Goal: Information Seeking & Learning: Find specific page/section

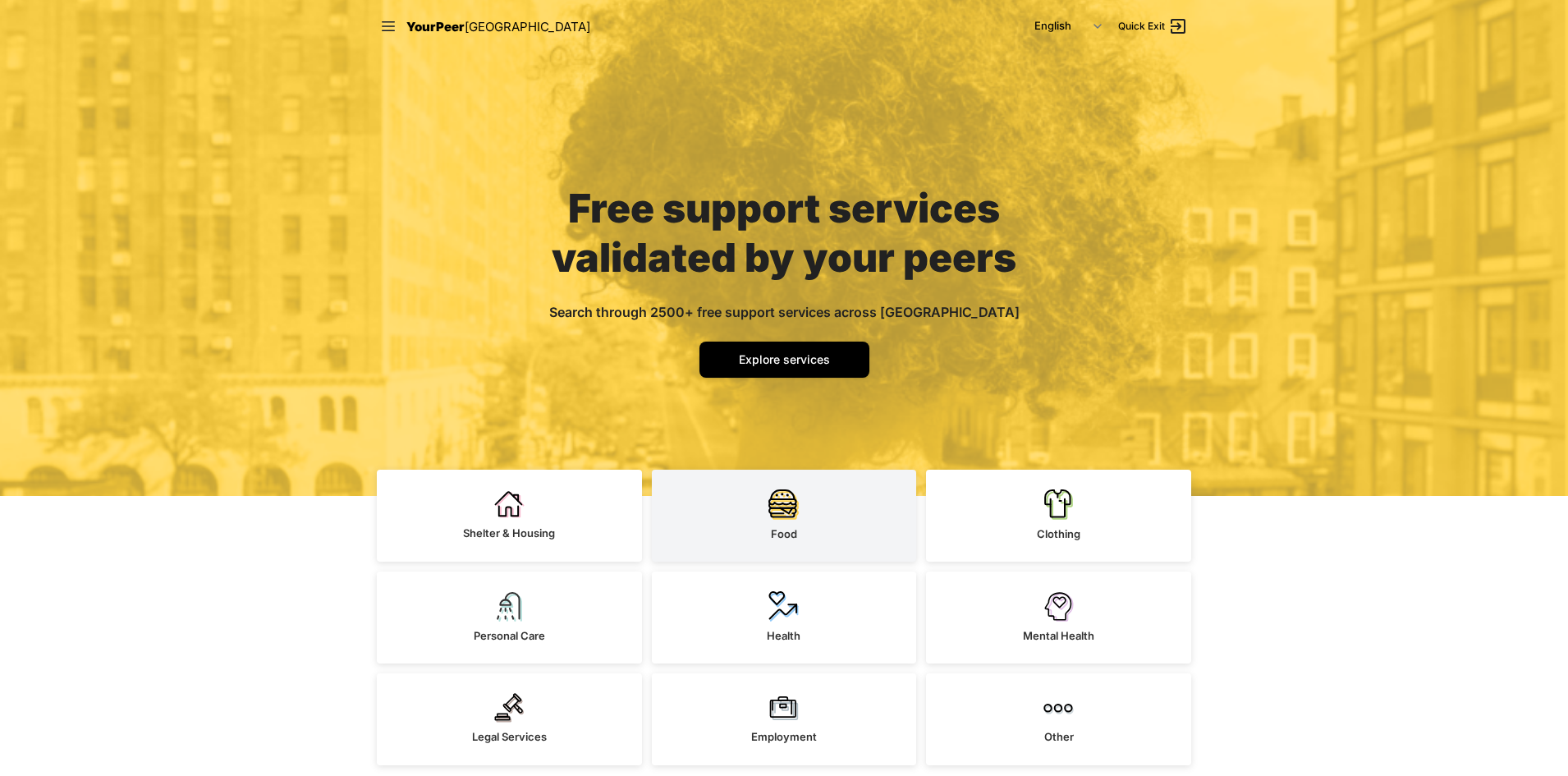
click at [779, 517] on img at bounding box center [784, 503] width 30 height 31
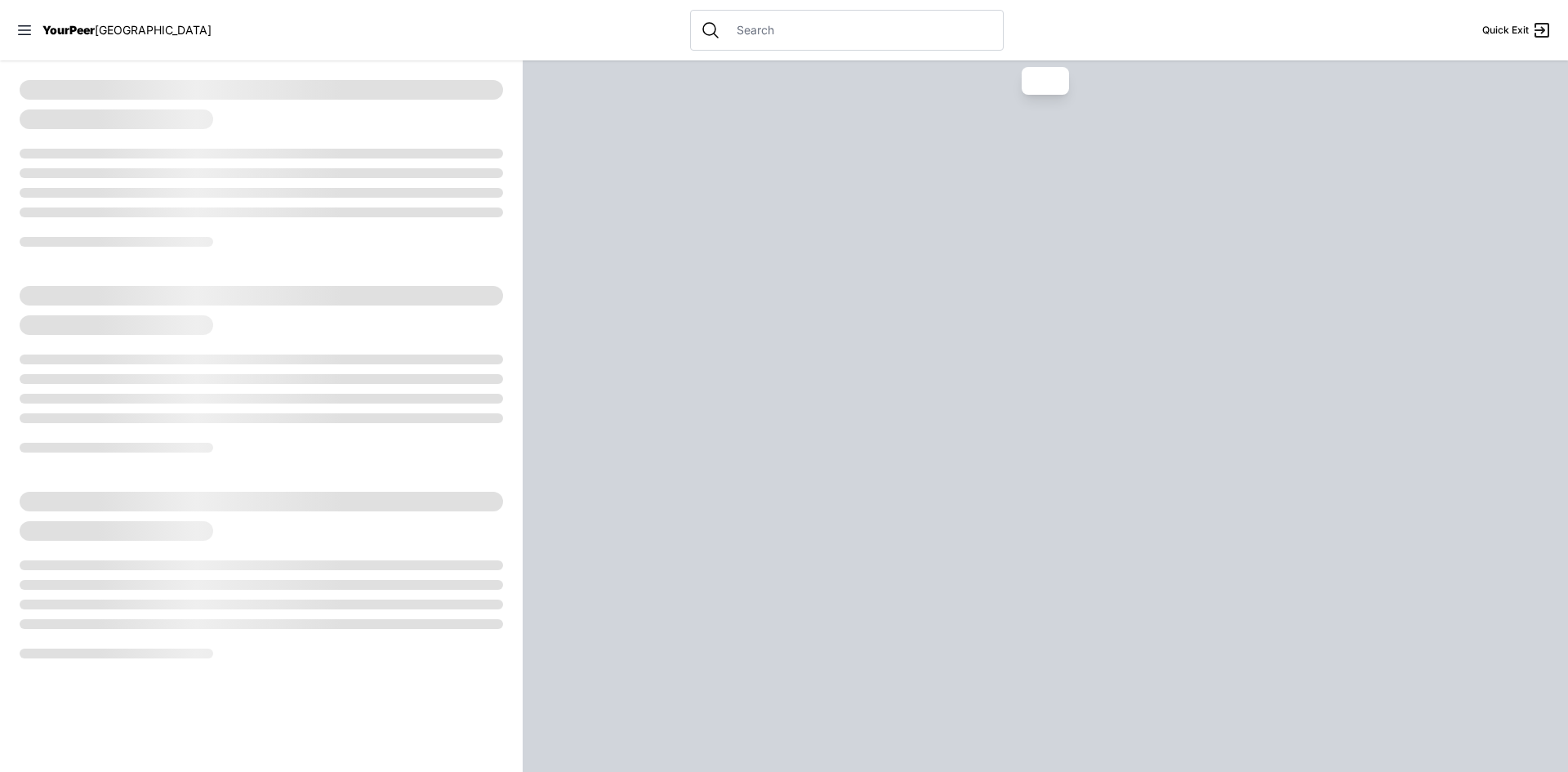
select select "recentlyUpdated"
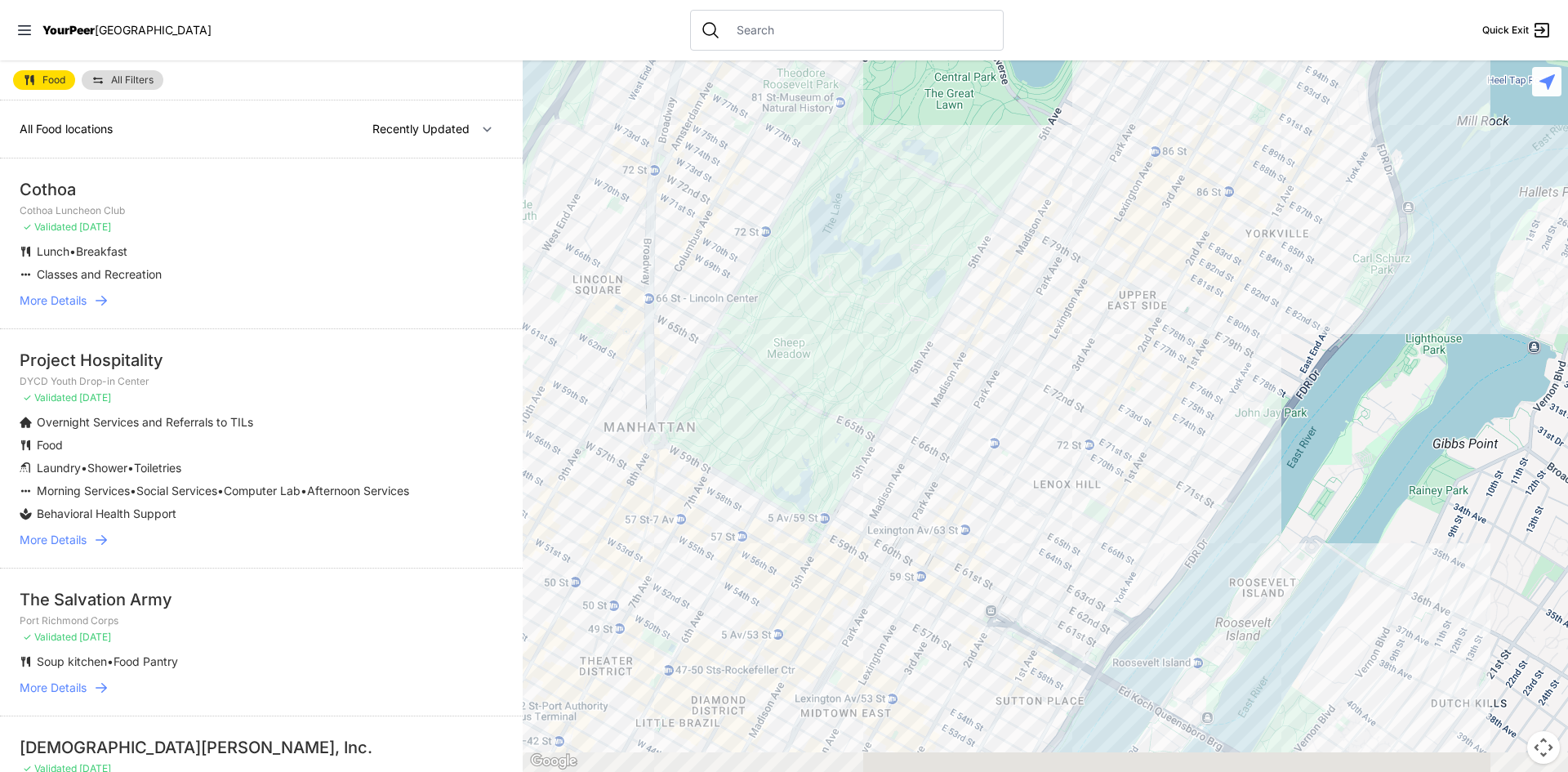
drag, startPoint x: 915, startPoint y: 464, endPoint x: 794, endPoint y: 141, distance: 344.9
click at [794, 141] on div at bounding box center [1045, 416] width 1046 height 711
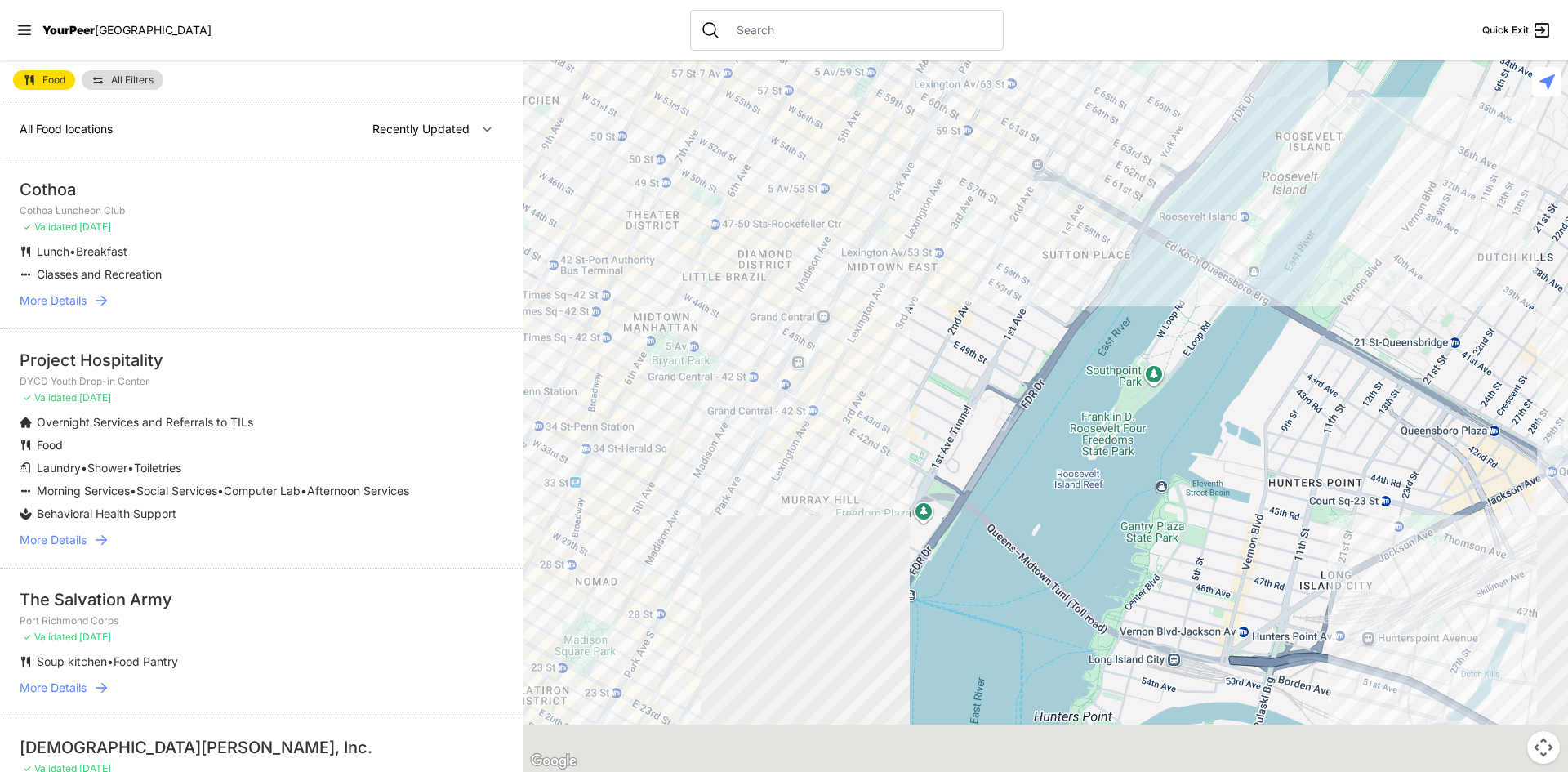
drag, startPoint x: 837, startPoint y: 478, endPoint x: 994, endPoint y: -27, distance: 528.8
click at [994, 0] on html "View map Close panel YourPeer [GEOGRAPHIC_DATA] Quick Exit Single Adult Familie…" at bounding box center [784, 386] width 1568 height 772
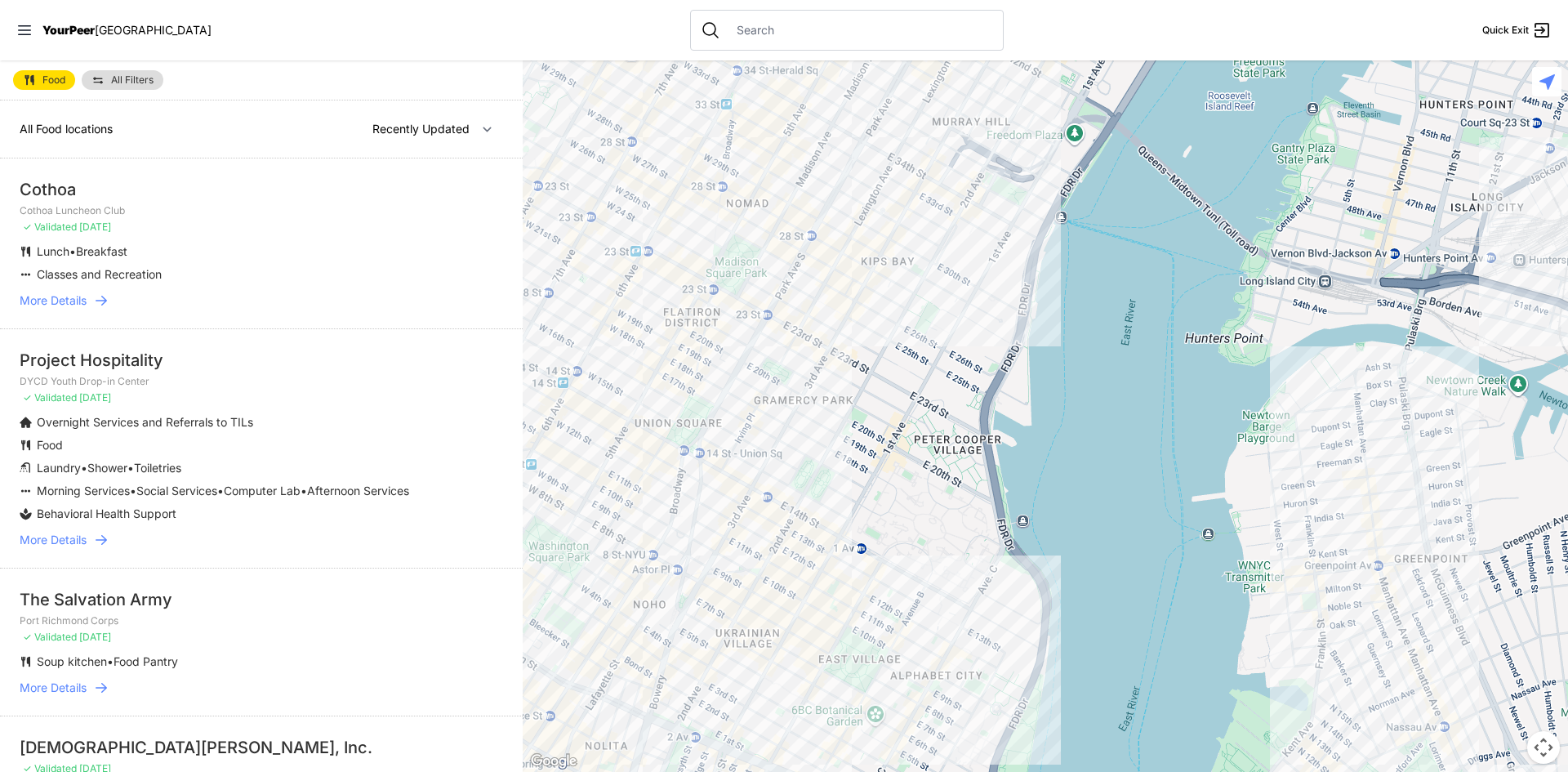
drag, startPoint x: 736, startPoint y: 403, endPoint x: 1017, endPoint y: 17, distance: 477.4
click at [1017, 17] on div "Close panel YourPeer [GEOGRAPHIC_DATA] Quick Exit Single Adult Families Soup Ki…" at bounding box center [784, 386] width 1568 height 772
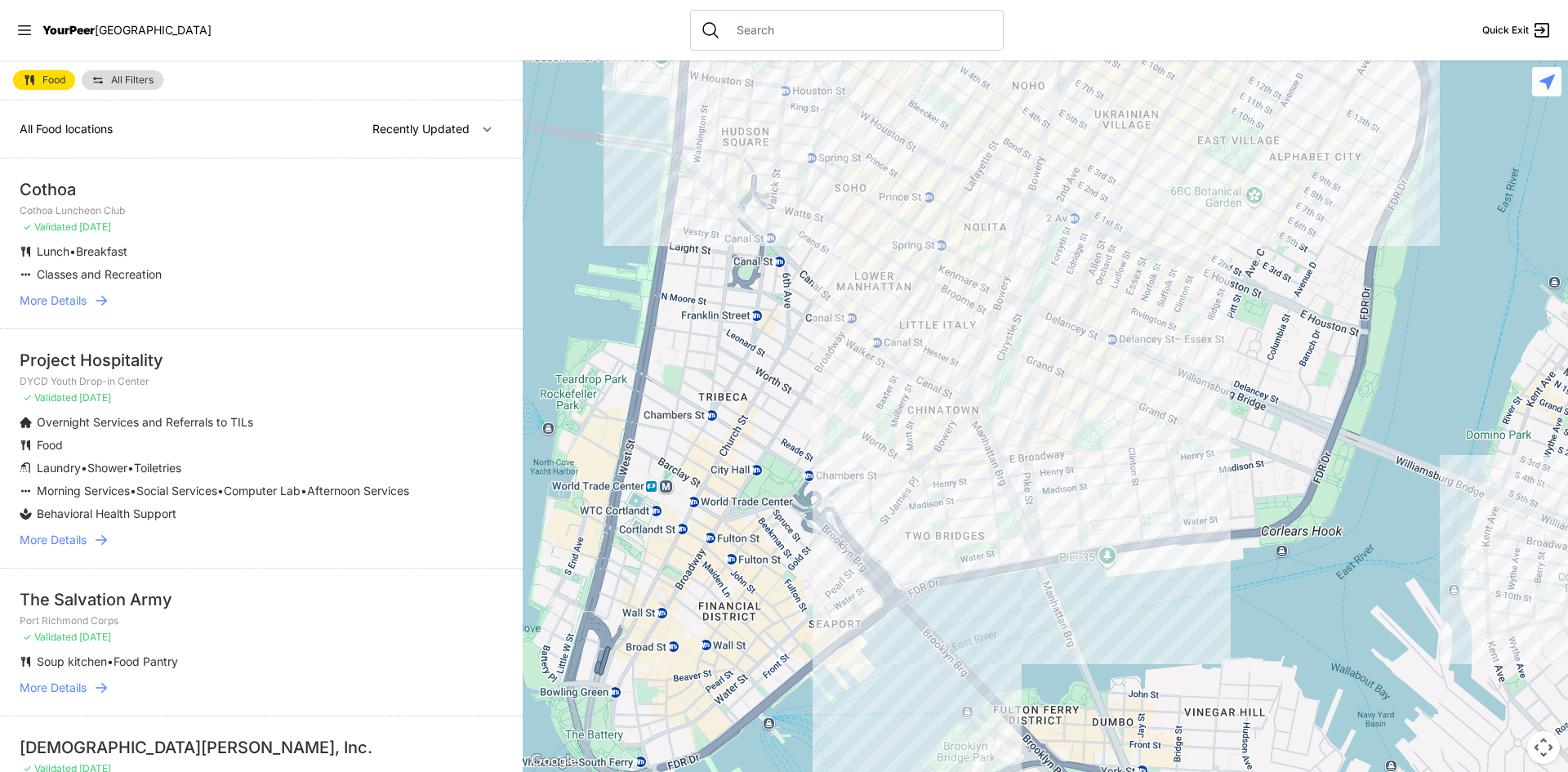
click at [1085, 391] on div at bounding box center [1045, 416] width 1046 height 711
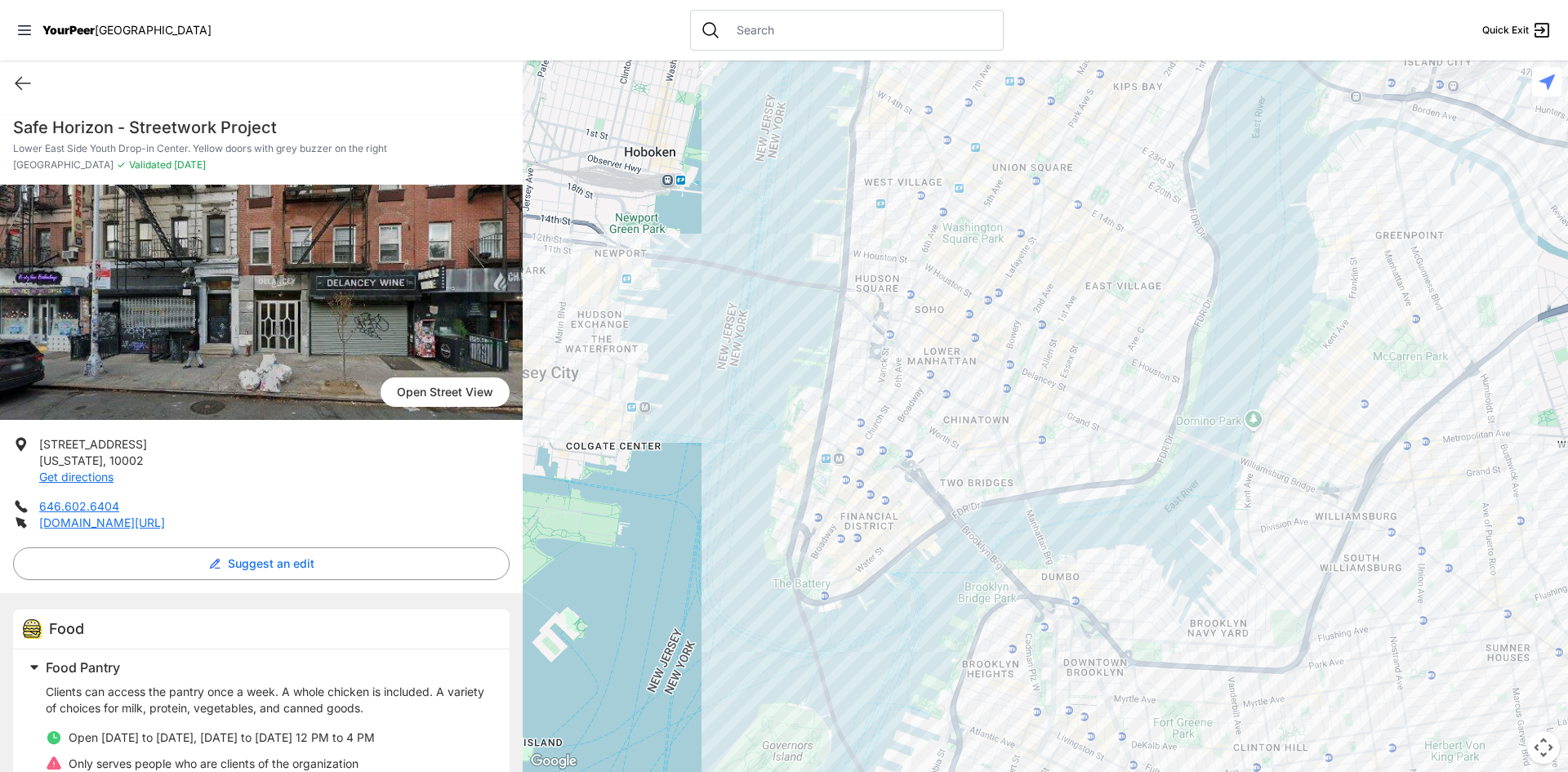
click at [1063, 379] on div at bounding box center [1045, 416] width 1046 height 711
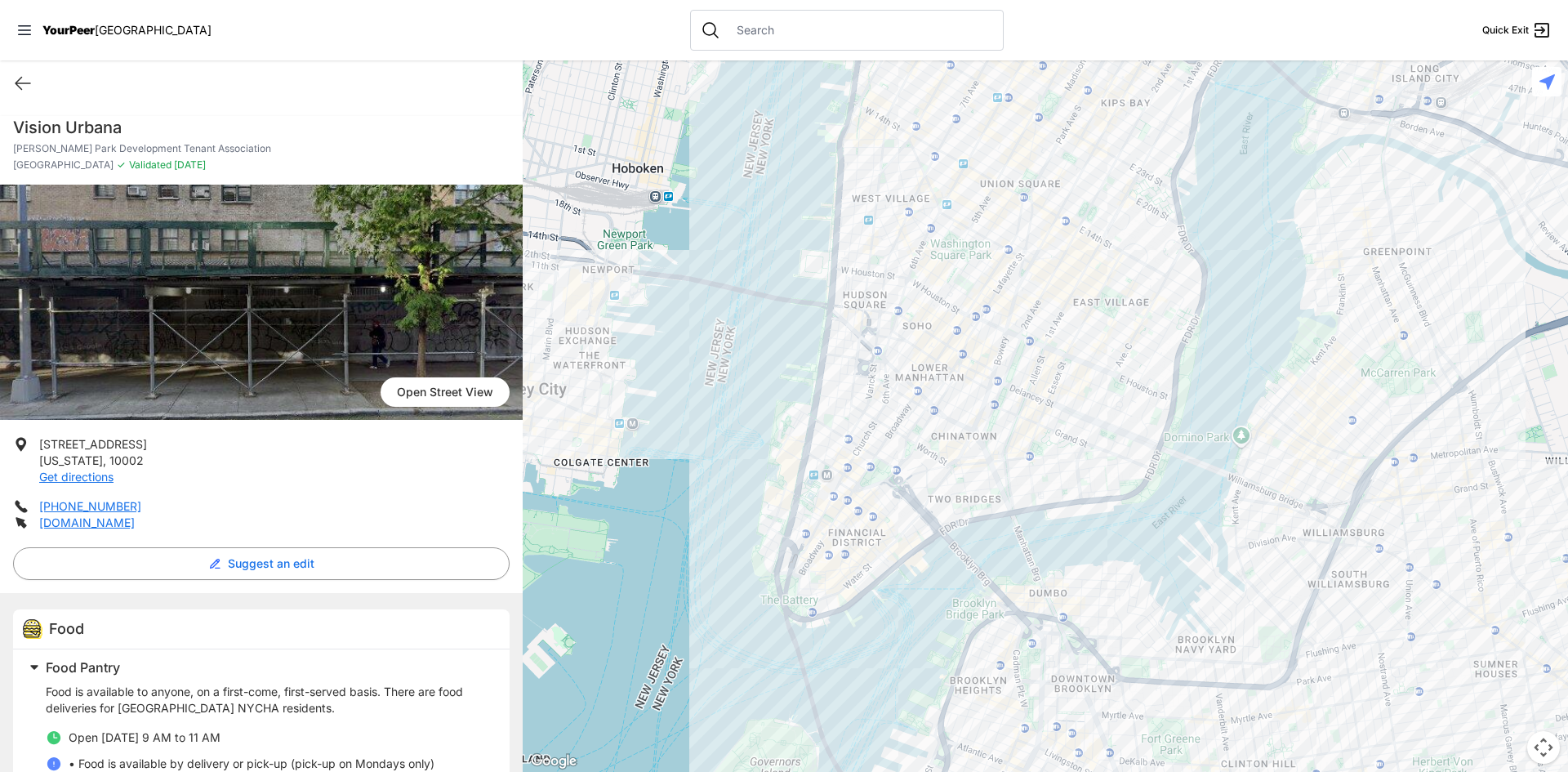
click at [1128, 301] on div at bounding box center [1045, 416] width 1046 height 711
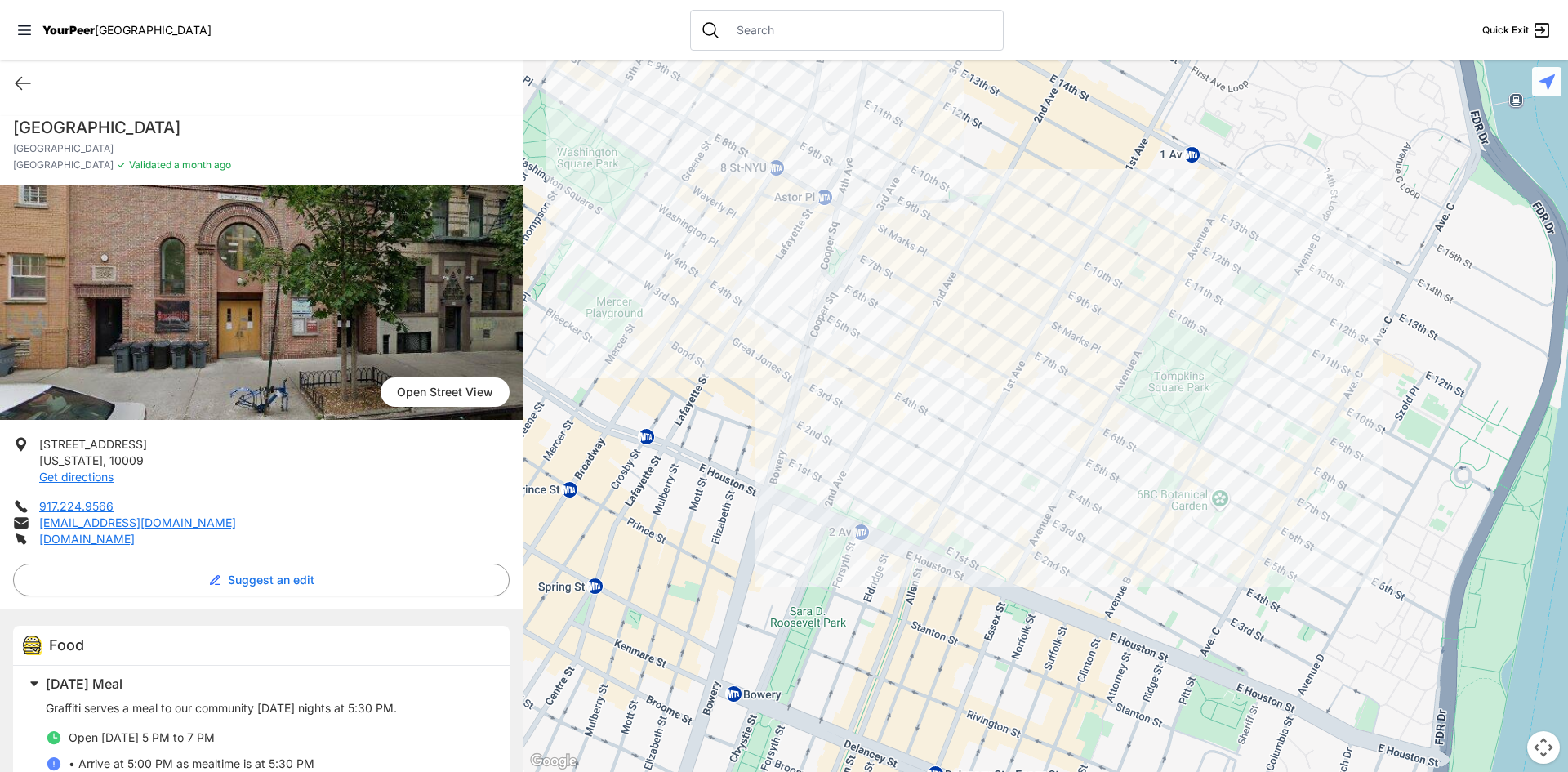
click at [1203, 429] on div at bounding box center [1045, 416] width 1046 height 711
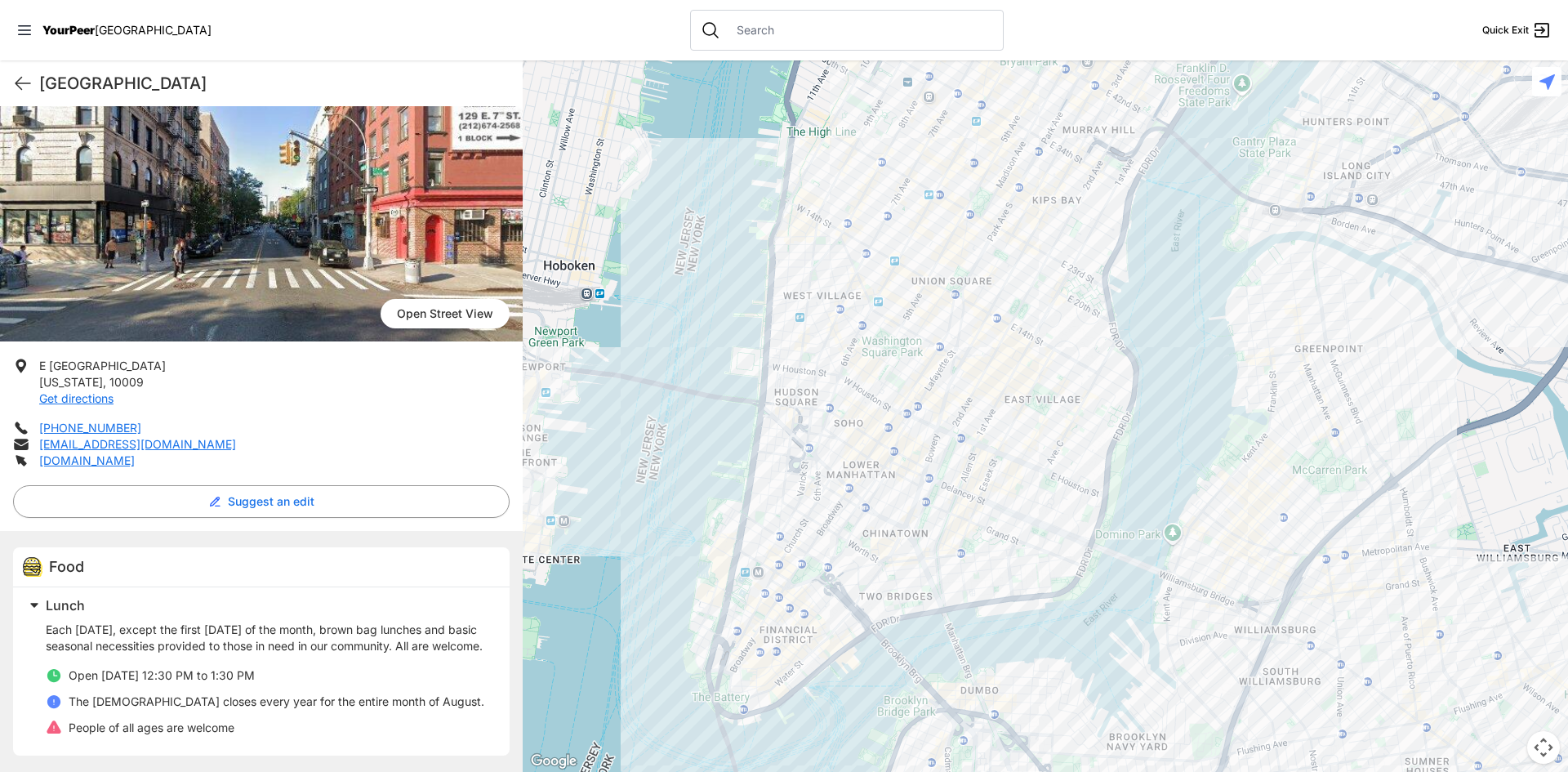
scroll to position [95, 0]
